Goal: Transaction & Acquisition: Purchase product/service

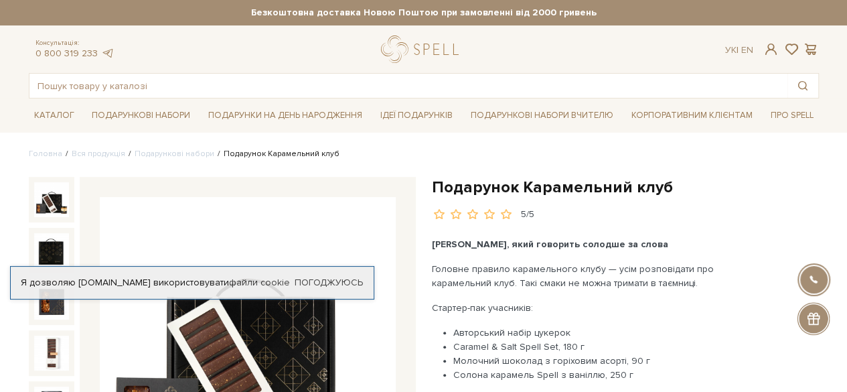
drag, startPoint x: 0, startPoint y: 0, endPoint x: 853, endPoint y: 57, distance: 855.0
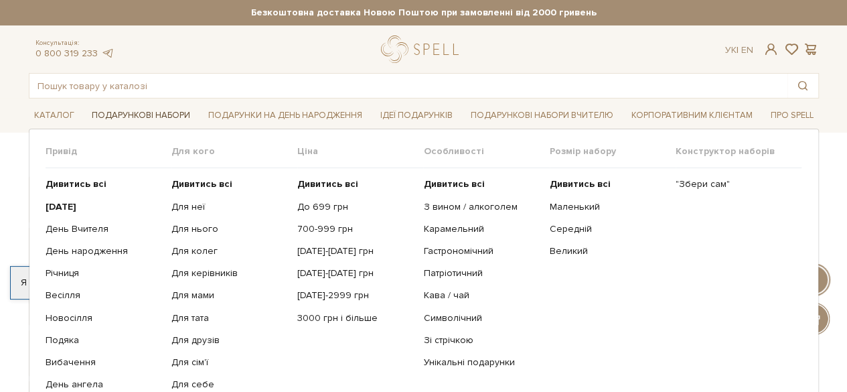
click at [164, 105] on link "Подарункові набори" at bounding box center [140, 115] width 109 height 21
click at [162, 115] on link "Подарункові набори" at bounding box center [140, 115] width 109 height 21
click at [64, 230] on link "День Вчителя" at bounding box center [104, 229] width 116 height 12
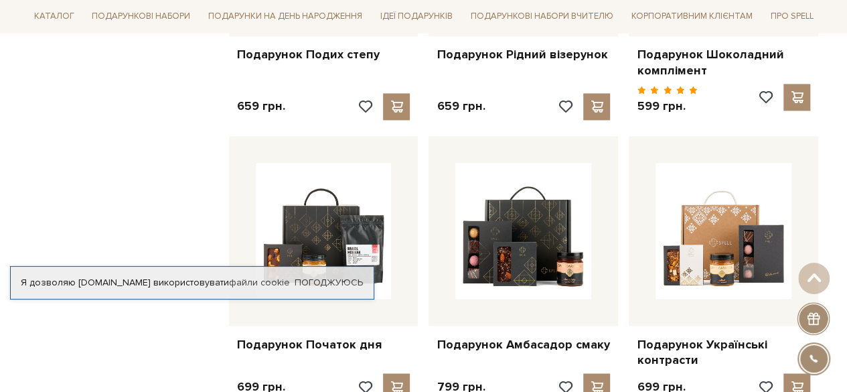
scroll to position [1007, 0]
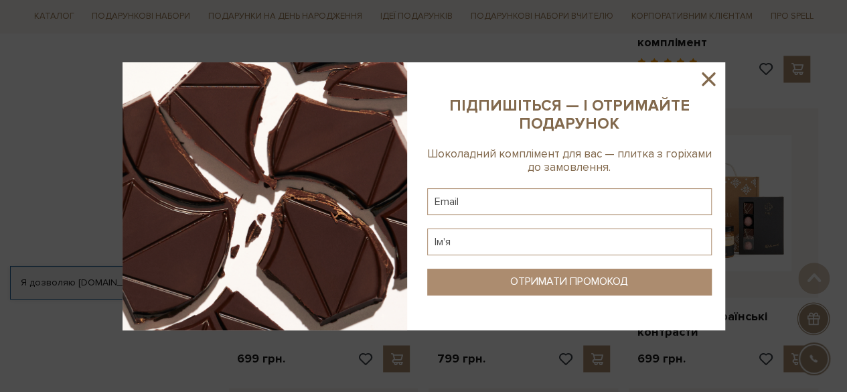
click at [707, 75] on icon at bounding box center [708, 79] width 23 height 23
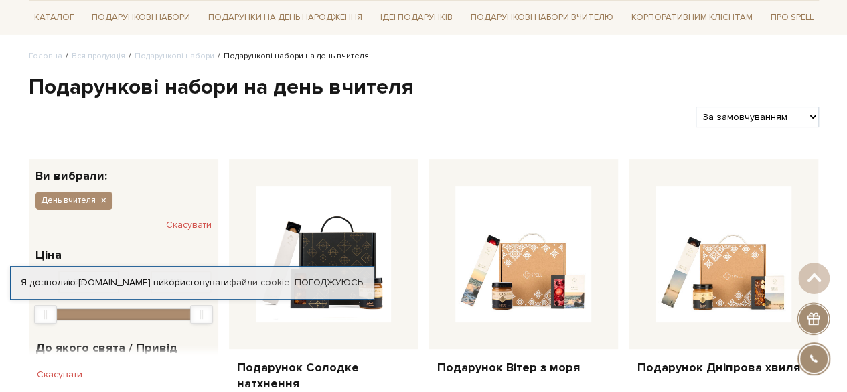
scroll to position [0, 0]
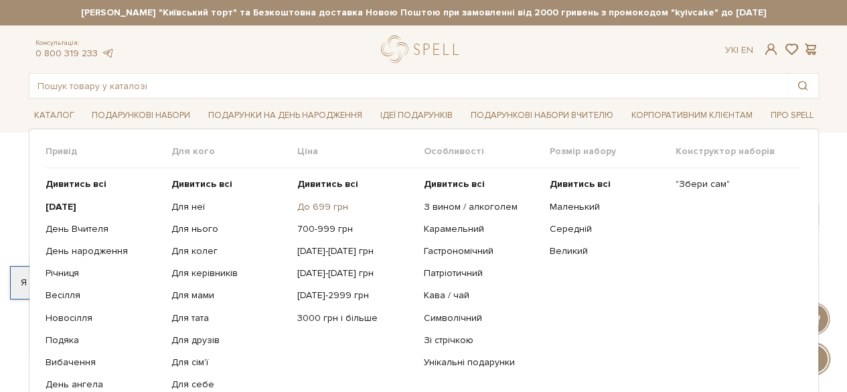
click at [335, 208] on link "До 699 грн" at bounding box center [355, 207] width 116 height 12
